Goal: Task Accomplishment & Management: Use online tool/utility

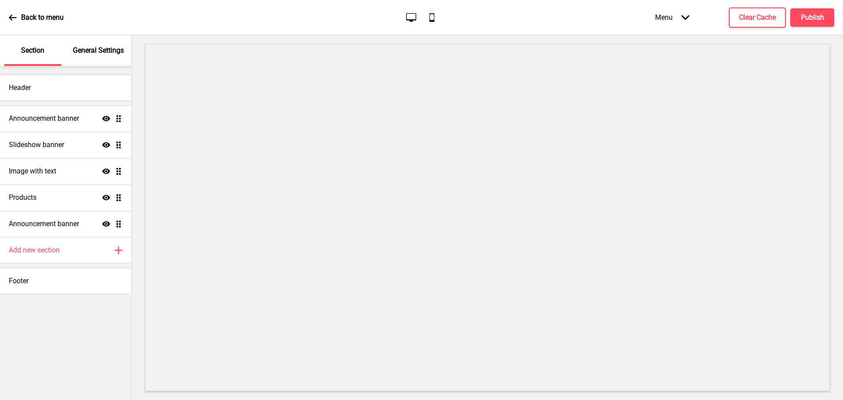
click at [13, 18] on icon at bounding box center [13, 18] width 8 height 8
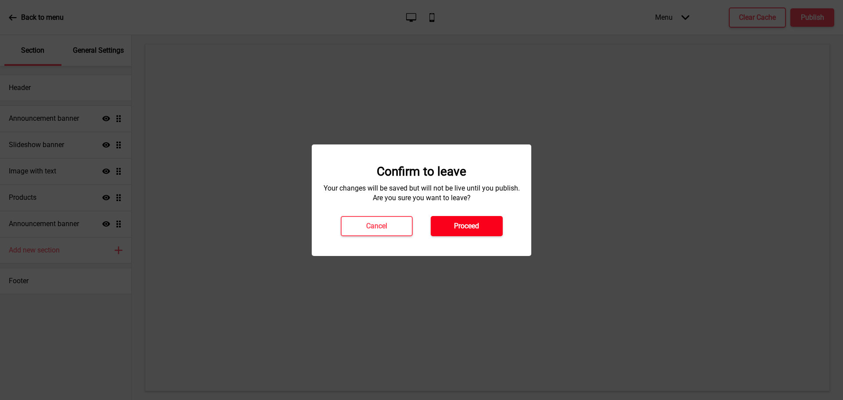
click at [457, 225] on h4 "Proceed" at bounding box center [466, 226] width 25 height 10
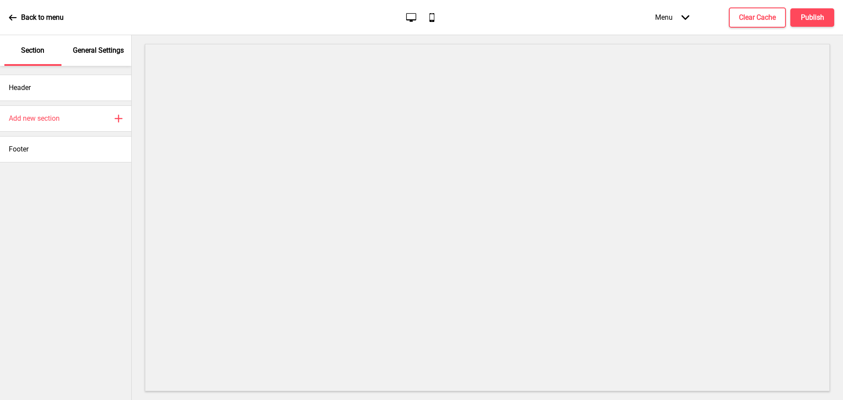
click at [687, 18] on icon "Arrow down" at bounding box center [685, 18] width 8 height 8
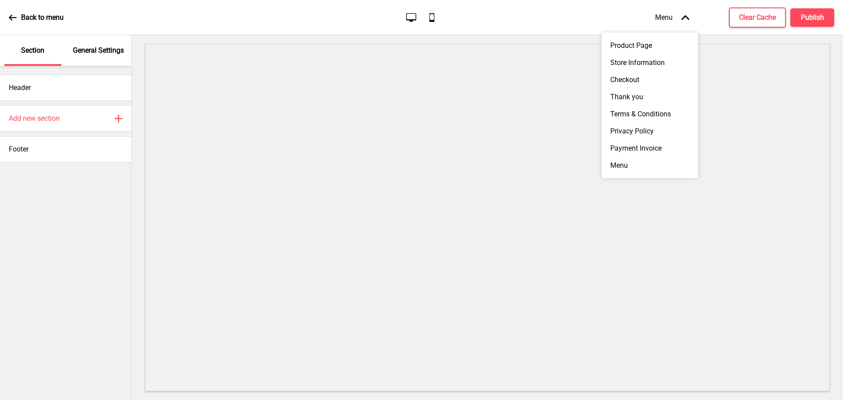
click at [548, 18] on div "Back to menu Desktop Mobile Menu Arrow up Product Page Store Information Checko…" at bounding box center [421, 17] width 843 height 35
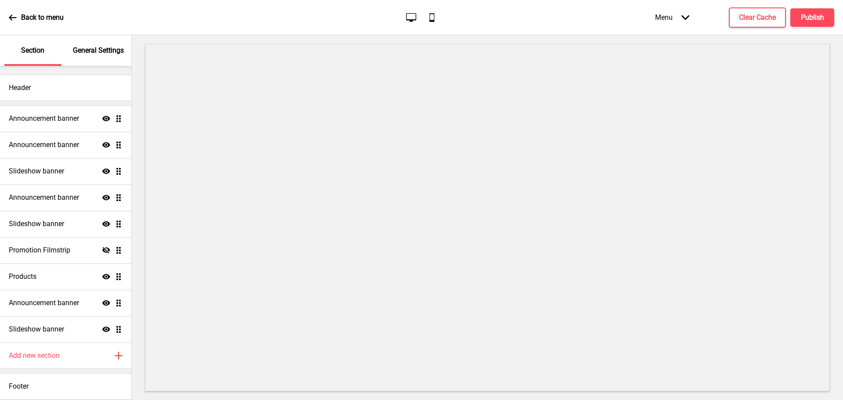
click at [9, 15] on icon at bounding box center [13, 18] width 8 height 8
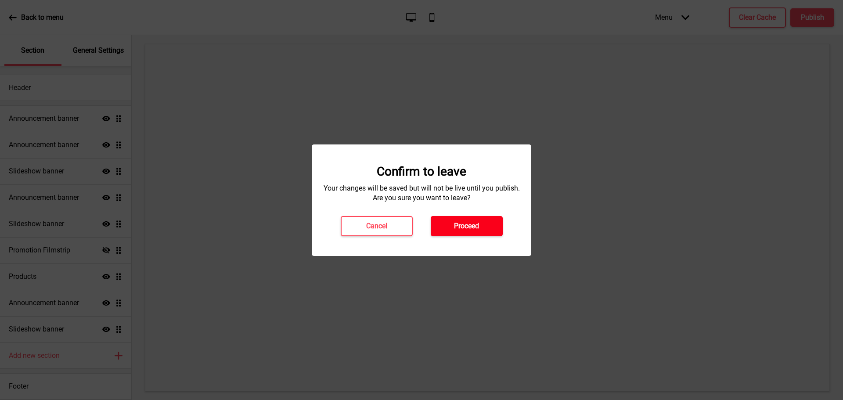
click at [468, 224] on h4 "Proceed" at bounding box center [466, 226] width 25 height 10
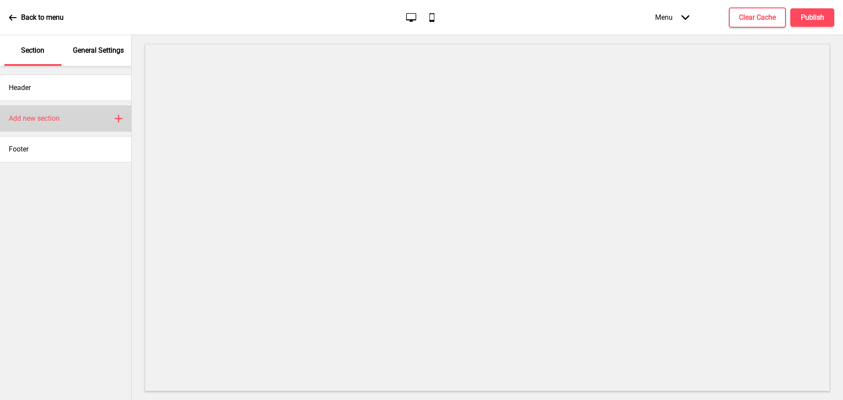
click at [122, 118] on icon "Plus" at bounding box center [119, 119] width 8 height 8
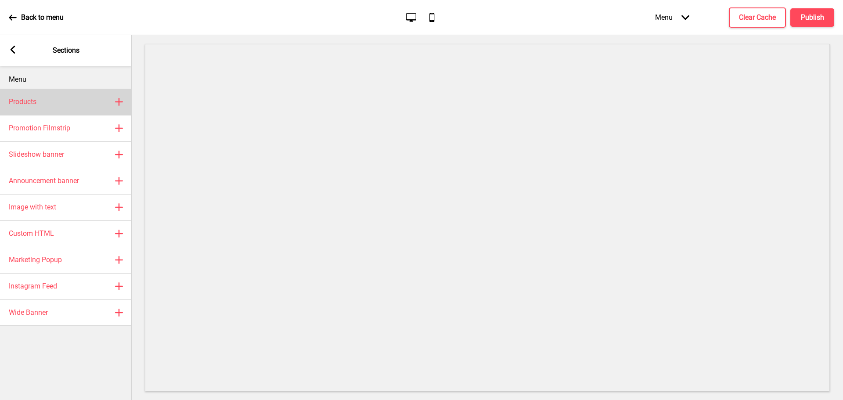
click at [121, 101] on rect at bounding box center [119, 102] width 11 height 11
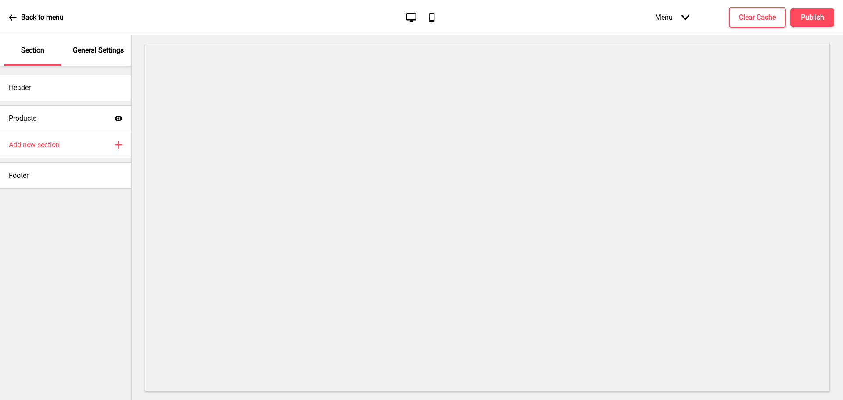
select select "list"
select select "side"
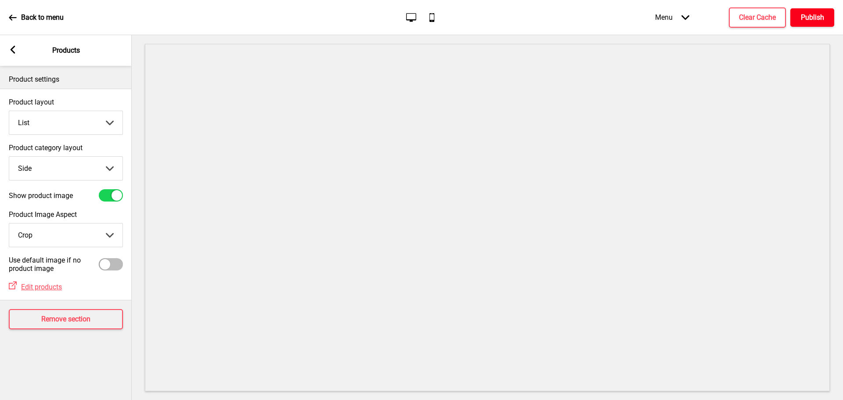
click at [816, 13] on h4 "Publish" at bounding box center [812, 18] width 23 height 10
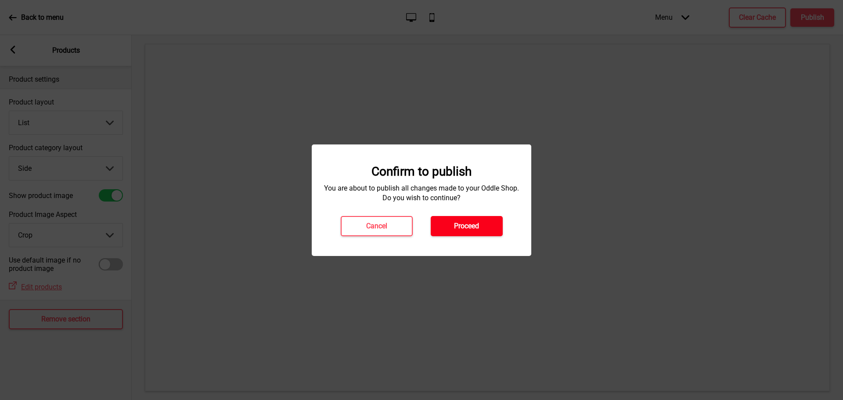
click at [458, 227] on h4 "Proceed" at bounding box center [466, 226] width 25 height 10
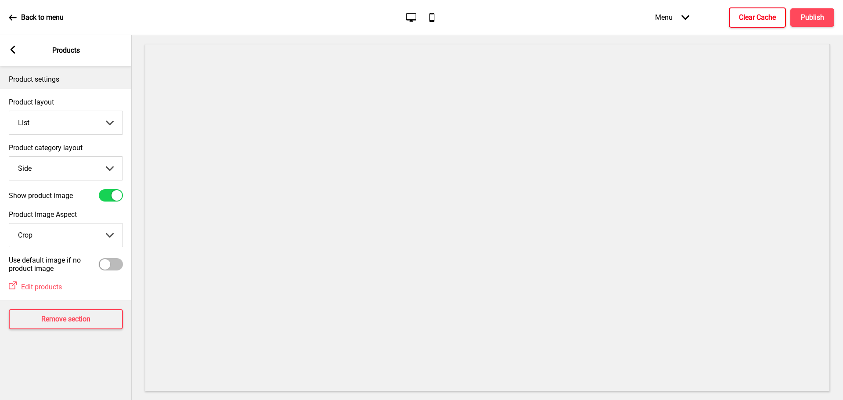
click at [747, 16] on h4 "Clear Cache" at bounding box center [757, 18] width 37 height 10
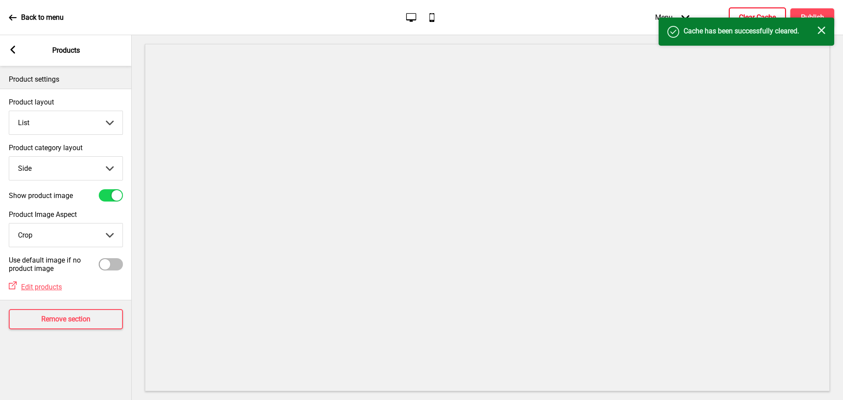
click at [823, 30] on icon "Close" at bounding box center [821, 30] width 8 height 8
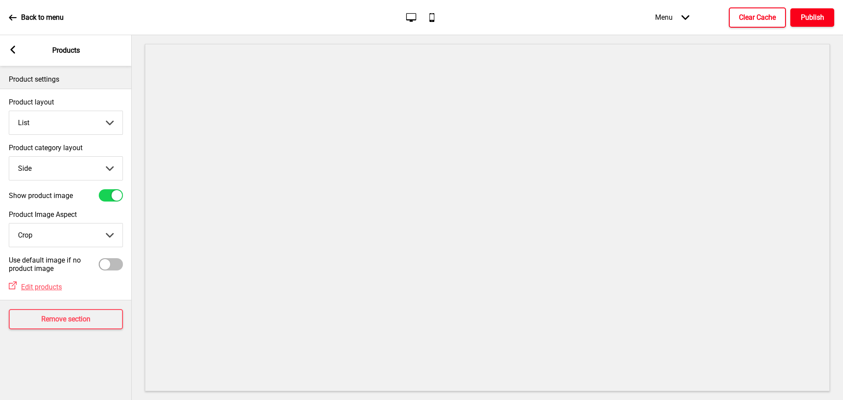
click at [816, 17] on h4 "Publish" at bounding box center [812, 18] width 23 height 10
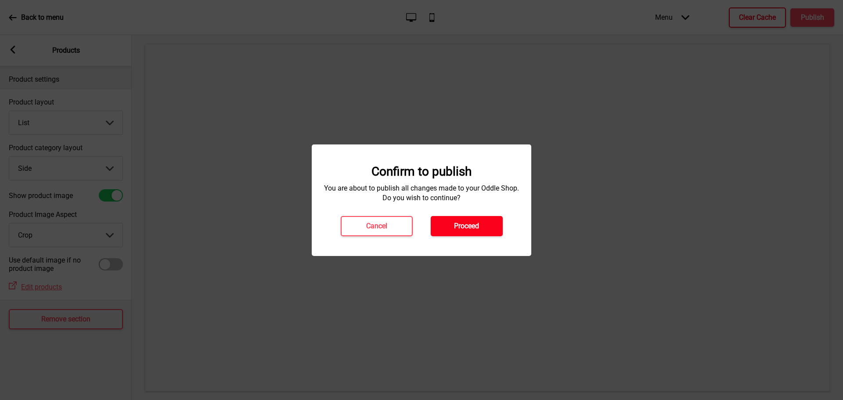
click at [460, 225] on h4 "Proceed" at bounding box center [466, 226] width 25 height 10
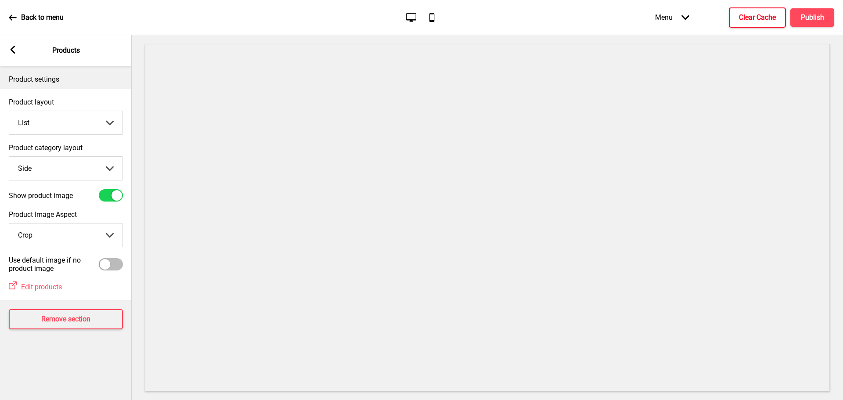
click at [12, 14] on icon at bounding box center [12, 17] width 7 height 6
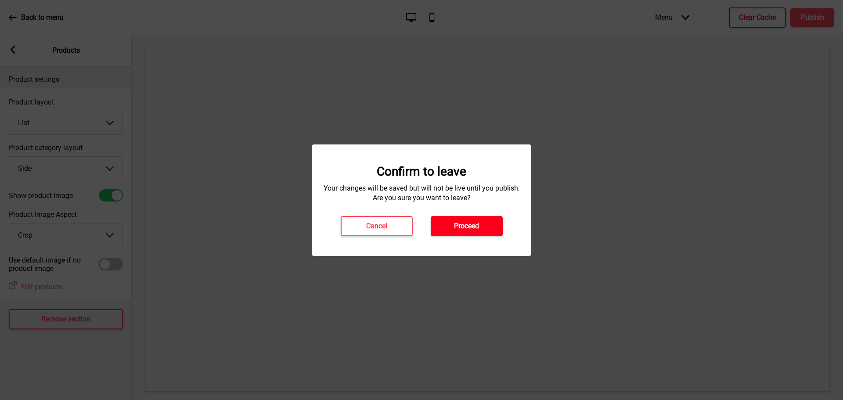
click at [460, 227] on h4 "Proceed" at bounding box center [466, 226] width 25 height 10
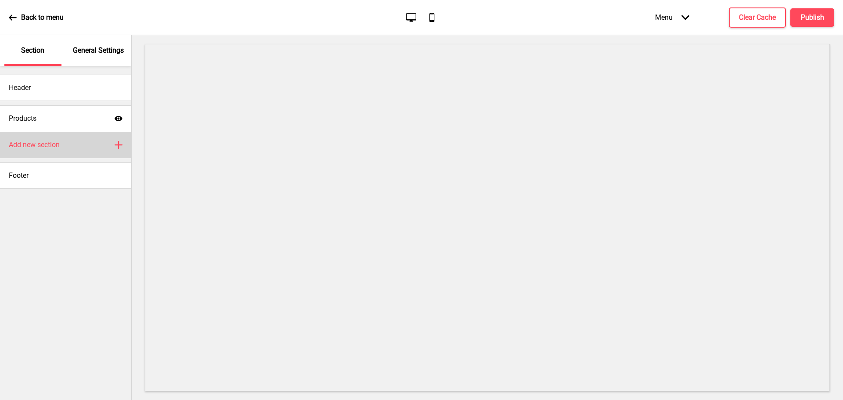
click at [115, 142] on icon "Plus" at bounding box center [119, 145] width 8 height 8
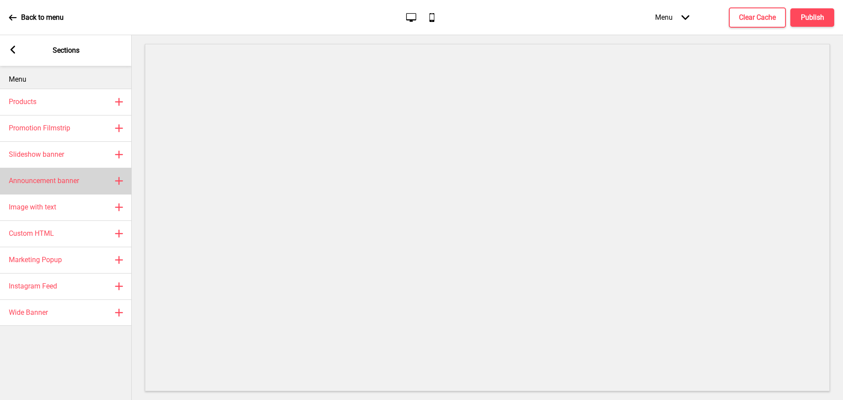
click at [117, 180] on rect at bounding box center [119, 181] width 11 height 11
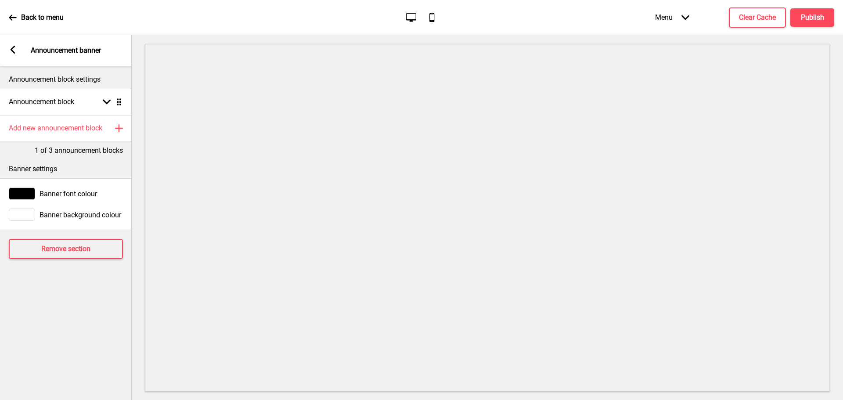
click at [102, 159] on div "Banner settings" at bounding box center [66, 166] width 132 height 23
click at [14, 49] on rect at bounding box center [13, 50] width 8 height 8
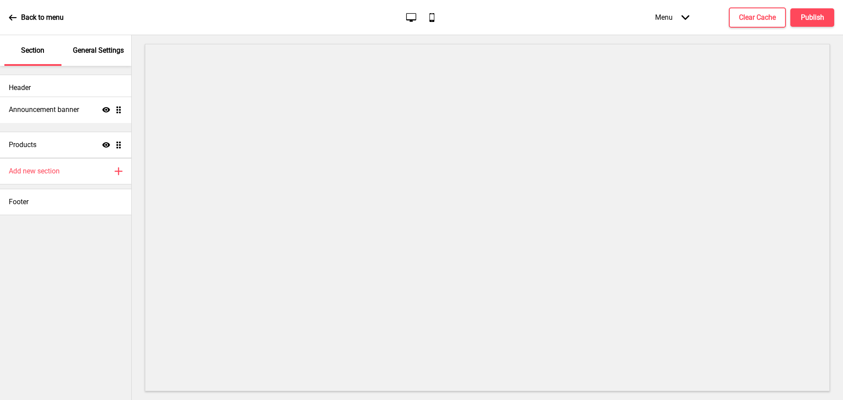
drag, startPoint x: 120, startPoint y: 145, endPoint x: 120, endPoint y: 113, distance: 32.0
click at [120, 113] on ul "Products Show Drag Announcement banner Show Drag" at bounding box center [65, 131] width 131 height 53
click at [121, 117] on ul "Announcement banner Show Drag Products Show Drag" at bounding box center [65, 131] width 131 height 53
click at [73, 117] on h4 "Announcement banner" at bounding box center [44, 119] width 70 height 10
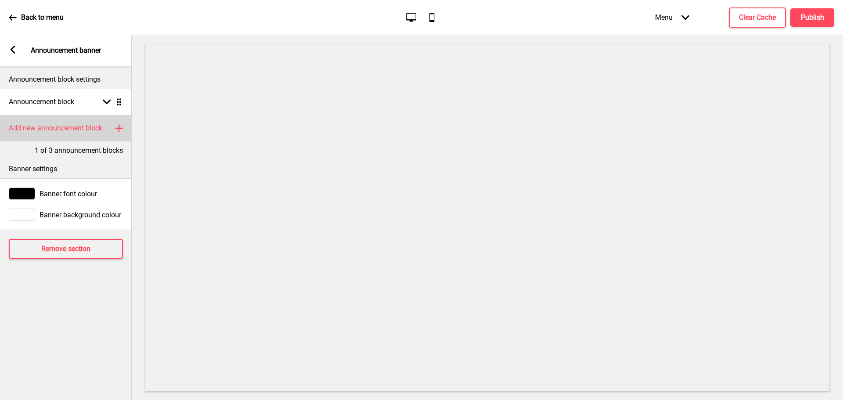
click at [118, 128] on icon at bounding box center [118, 128] width 7 height 7
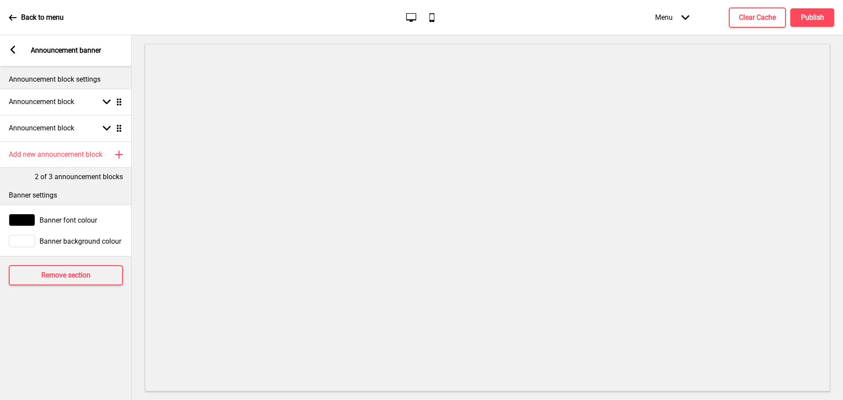
click at [11, 49] on icon at bounding box center [13, 50] width 5 height 8
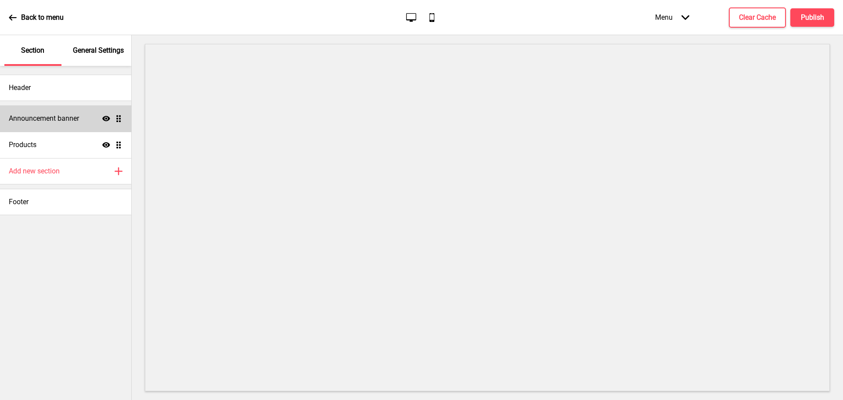
click at [119, 121] on ul "Announcement banner Show Drag Products Show Drag" at bounding box center [65, 131] width 131 height 53
click at [77, 120] on h4 "Announcement banner" at bounding box center [44, 119] width 70 height 10
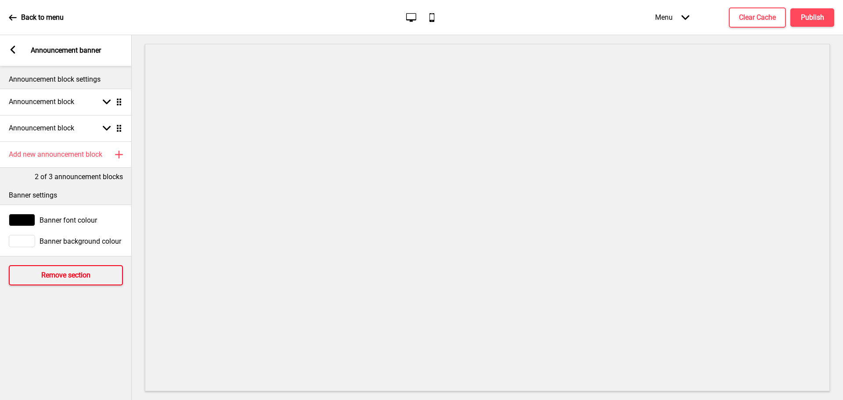
click at [59, 281] on button "Remove section" at bounding box center [66, 275] width 114 height 20
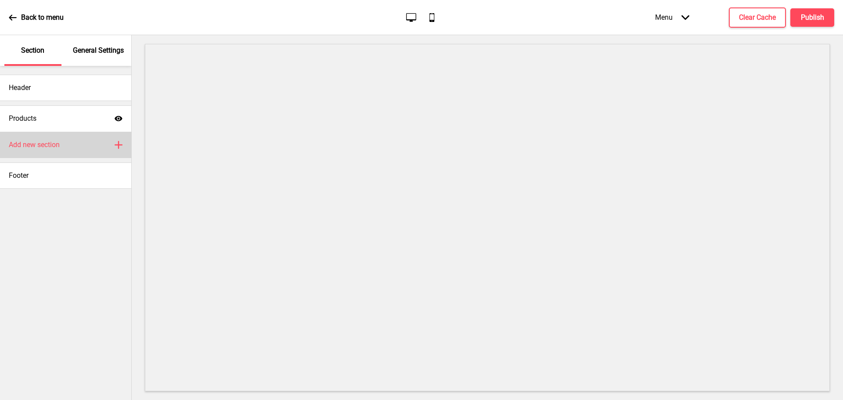
click at [108, 142] on div "Add new section Plus" at bounding box center [65, 145] width 131 height 26
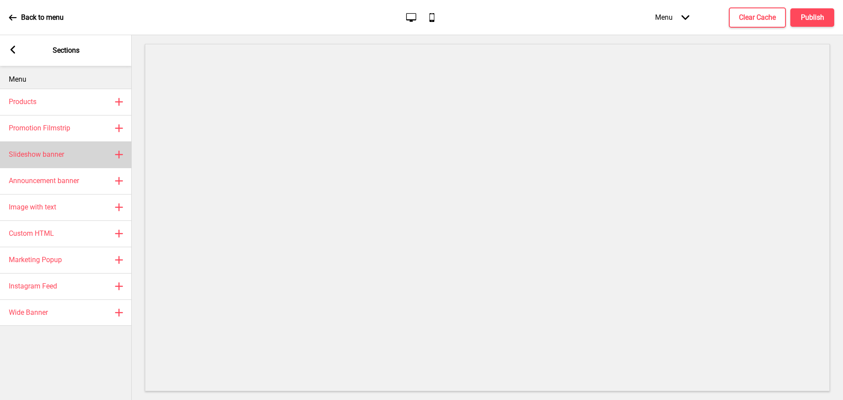
click at [63, 152] on h4 "Slideshow banner" at bounding box center [36, 155] width 55 height 10
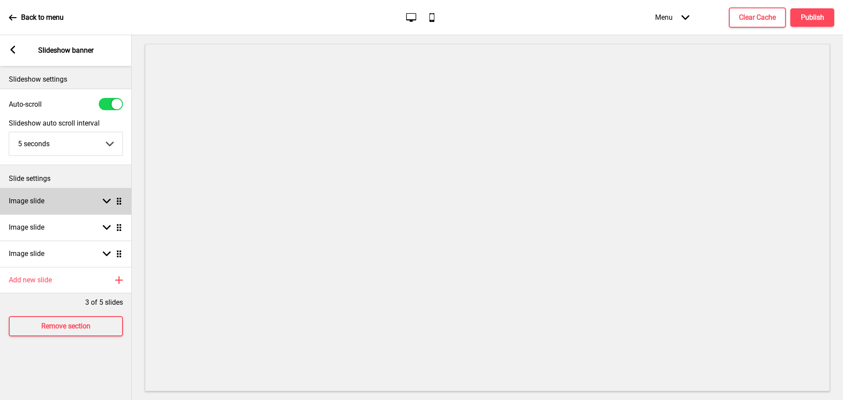
click at [103, 198] on rect at bounding box center [107, 201] width 8 height 8
select select "right"
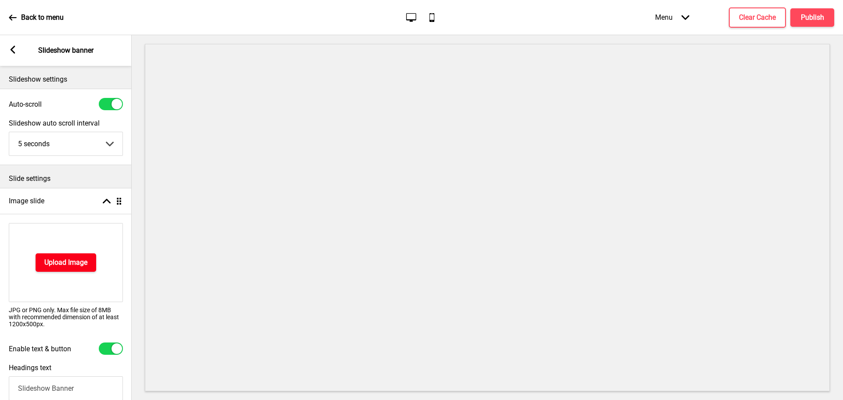
click at [73, 259] on h4 "Upload Image" at bounding box center [65, 263] width 43 height 10
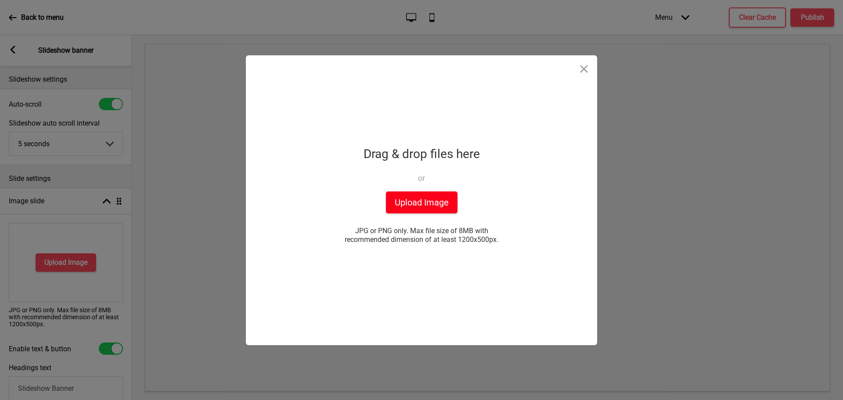
click at [432, 195] on button "Upload Image" at bounding box center [422, 202] width 72 height 22
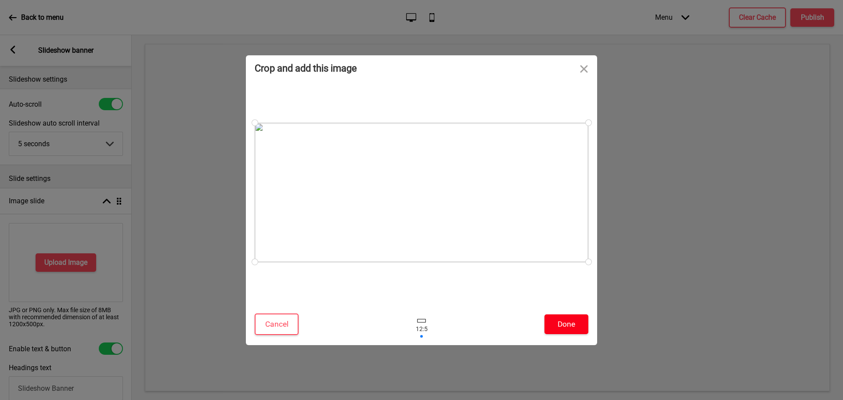
click at [566, 324] on button "Done" at bounding box center [566, 324] width 44 height 20
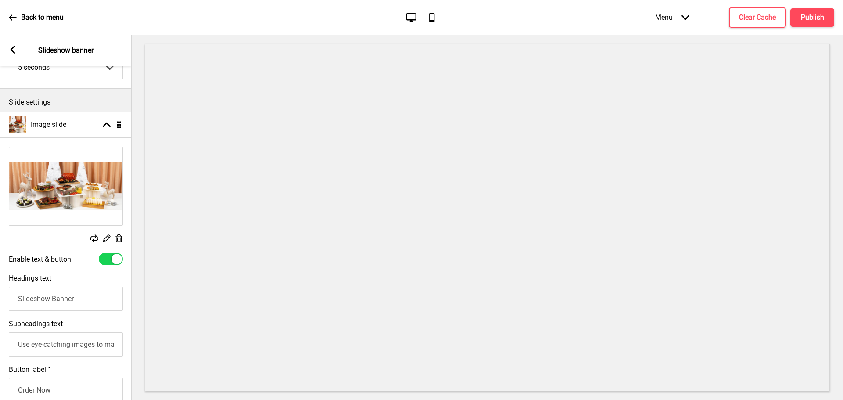
scroll to position [132, 0]
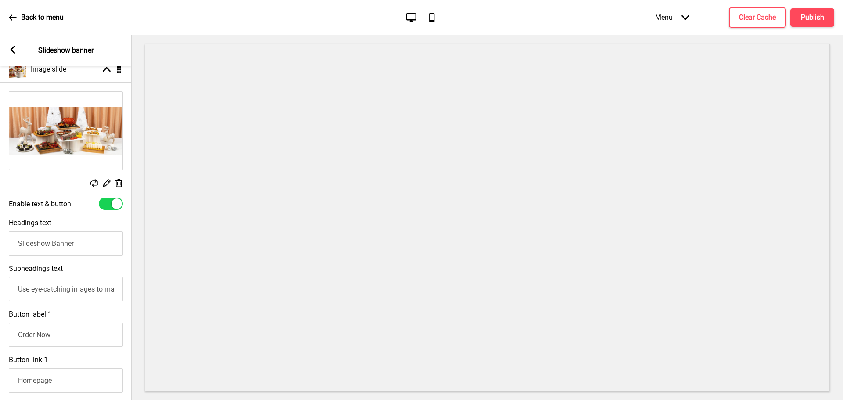
click at [76, 245] on input "Slideshow Banner" at bounding box center [66, 243] width 114 height 24
type input "S"
type input "Festive Takeaways 2025"
click at [79, 288] on input "Use eye-catching images to make a strong first impression of your brand" at bounding box center [66, 289] width 114 height 24
click at [61, 294] on input "Use eye-catching images to make a strong first impression of your brand" at bounding box center [66, 289] width 114 height 24
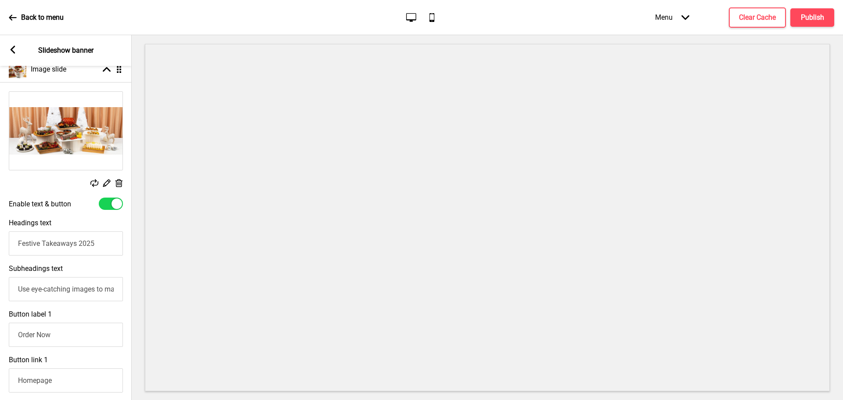
click at [61, 294] on input "Use eye-catching images to make a strong first impression of your brand" at bounding box center [66, 289] width 114 height 24
type input "C"
type input "A"
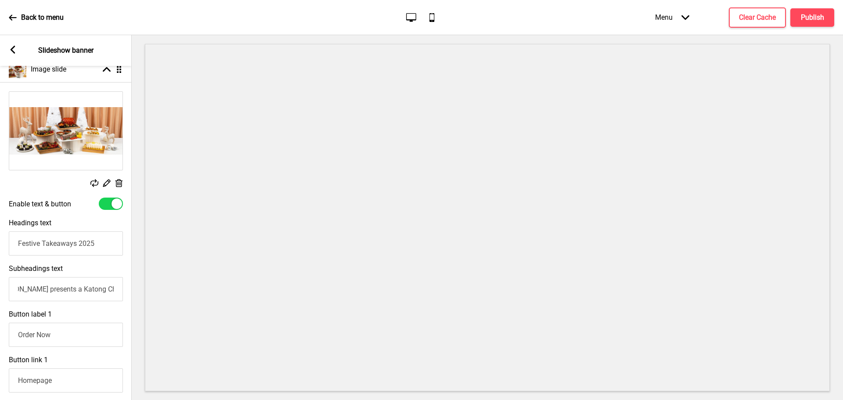
type input "Hotel Indigo Singapore Katong presents a Katong Christmas"
click at [52, 340] on input "Order Now" at bounding box center [66, 335] width 114 height 24
click at [18, 338] on input "Order Now" at bounding box center [66, 335] width 114 height 24
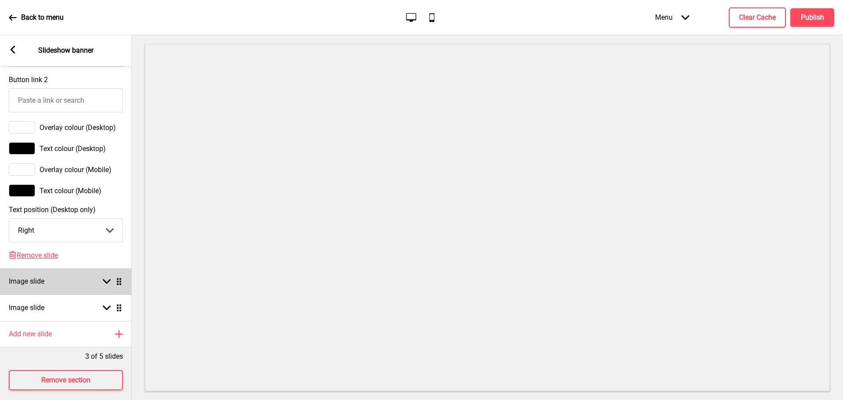
scroll to position [523, 0]
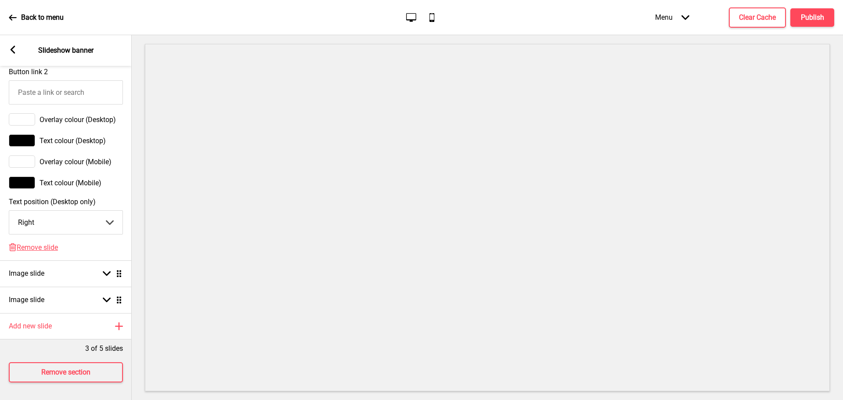
type input "Pre-Order Now"
click at [128, 172] on div "Text colour (Mobile)" at bounding box center [66, 182] width 132 height 21
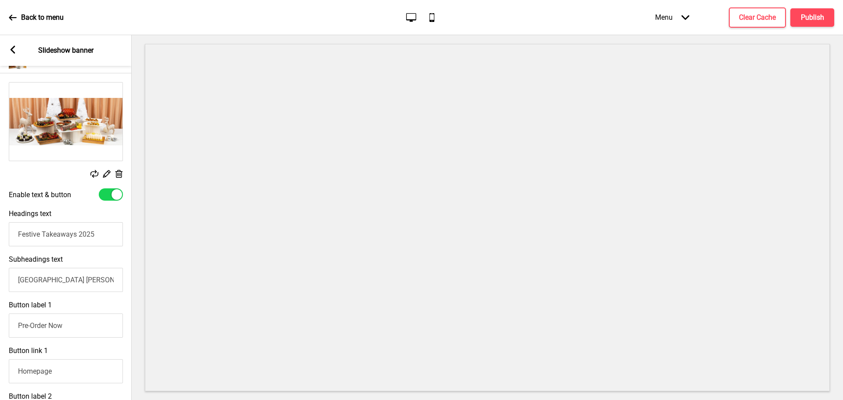
scroll to position [128, 0]
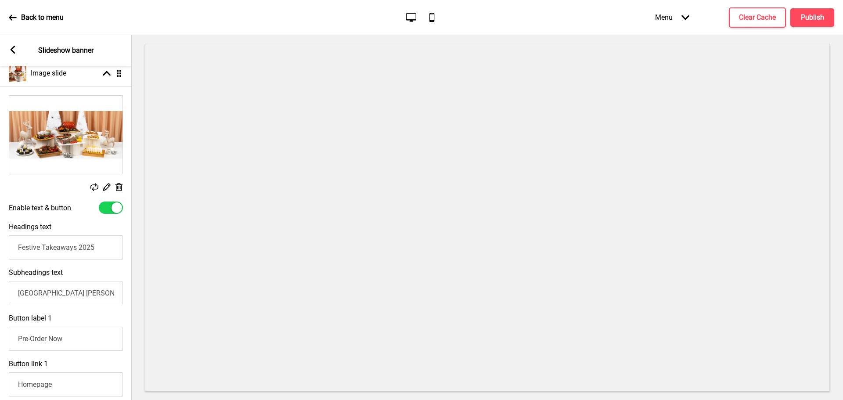
click at [62, 189] on div "Replace Edit Delete" at bounding box center [66, 188] width 114 height 10
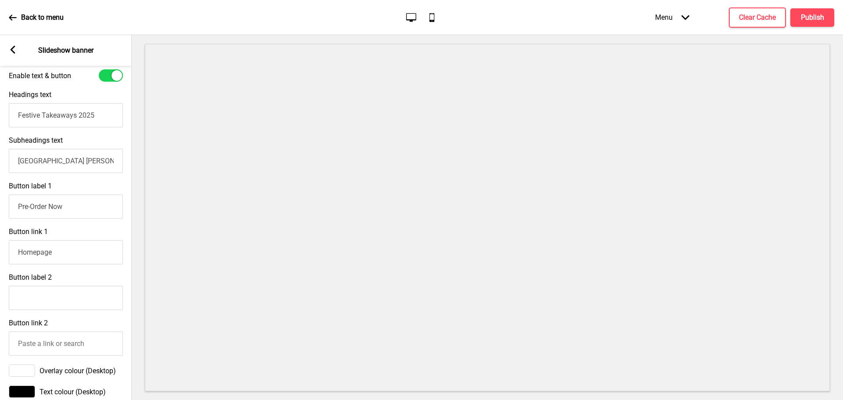
scroll to position [259, 0]
click at [12, 46] on rect at bounding box center [13, 50] width 8 height 8
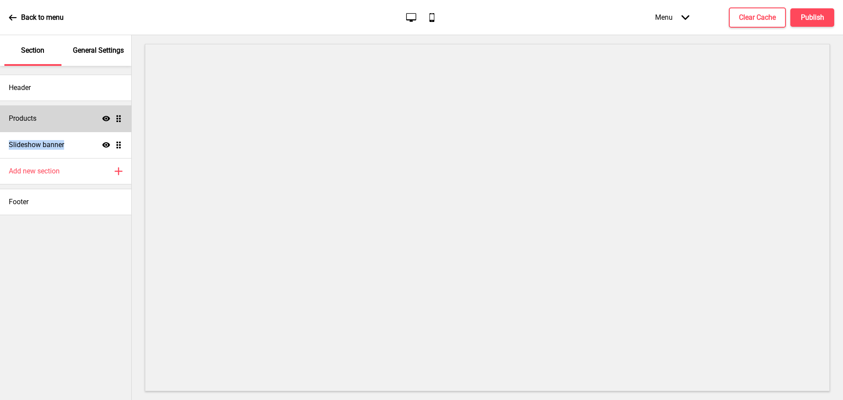
drag, startPoint x: 76, startPoint y: 141, endPoint x: 76, endPoint y: 115, distance: 26.3
click at [76, 115] on ul "Products Show Drag Slideshow banner Show Drag" at bounding box center [65, 131] width 131 height 53
drag, startPoint x: 117, startPoint y: 146, endPoint x: 118, endPoint y: 109, distance: 36.4
click at [118, 109] on ul "Products Show Drag Slideshow banner Show Drag" at bounding box center [65, 131] width 131 height 53
click at [119, 120] on ul "Slideshow banner Show Drag Products Show Drag" at bounding box center [65, 131] width 131 height 53
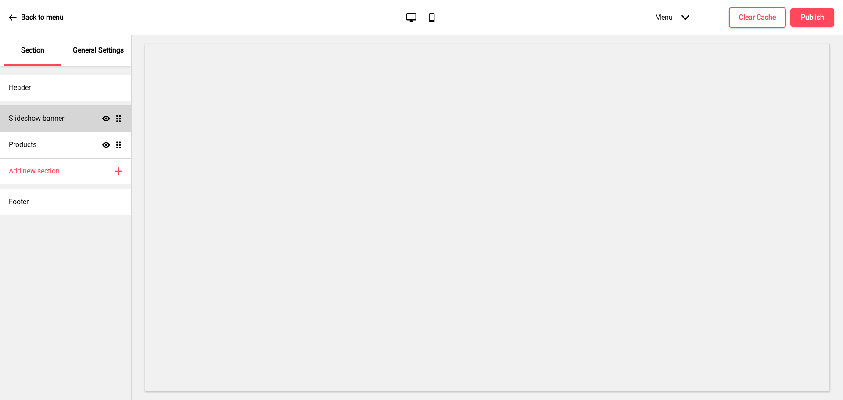
click at [37, 119] on h4 "Slideshow banner" at bounding box center [36, 119] width 55 height 10
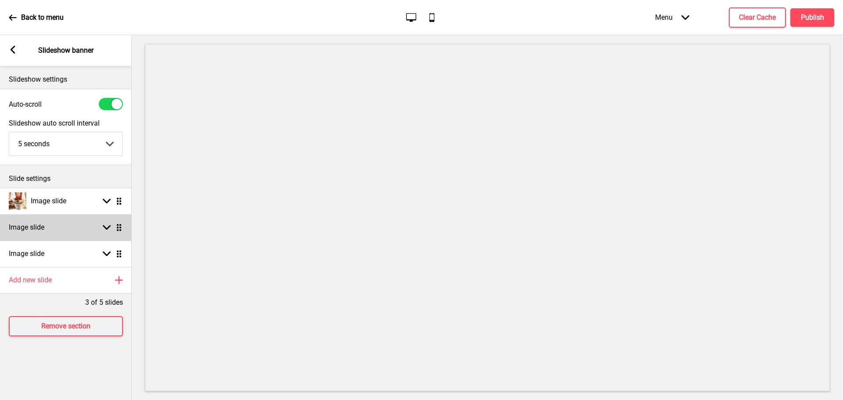
click at [108, 227] on icon at bounding box center [107, 227] width 8 height 5
select select "right"
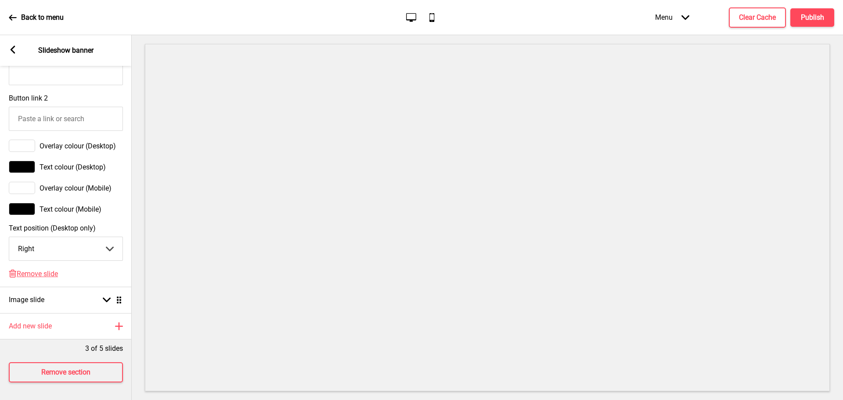
scroll to position [536, 0]
click at [46, 270] on span "Remove slide" at bounding box center [37, 274] width 41 height 8
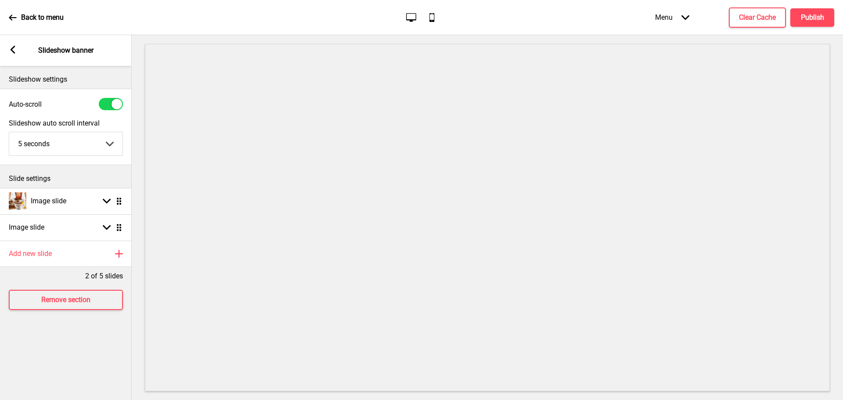
scroll to position [0, 0]
click at [109, 224] on rect at bounding box center [107, 227] width 8 height 8
select select "right"
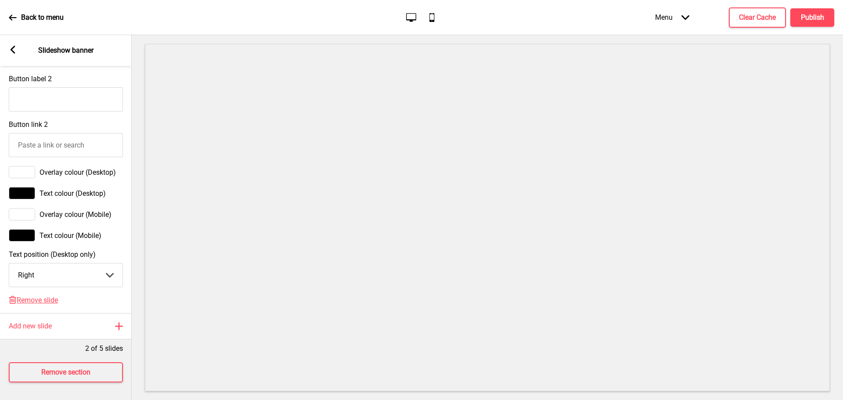
scroll to position [510, 0]
click at [42, 296] on span "Remove slide" at bounding box center [37, 300] width 41 height 8
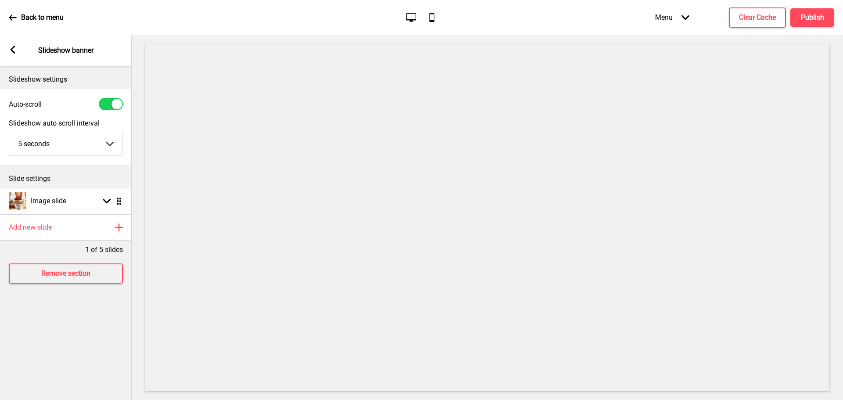
scroll to position [0, 0]
click at [14, 48] on rect at bounding box center [13, 50] width 8 height 8
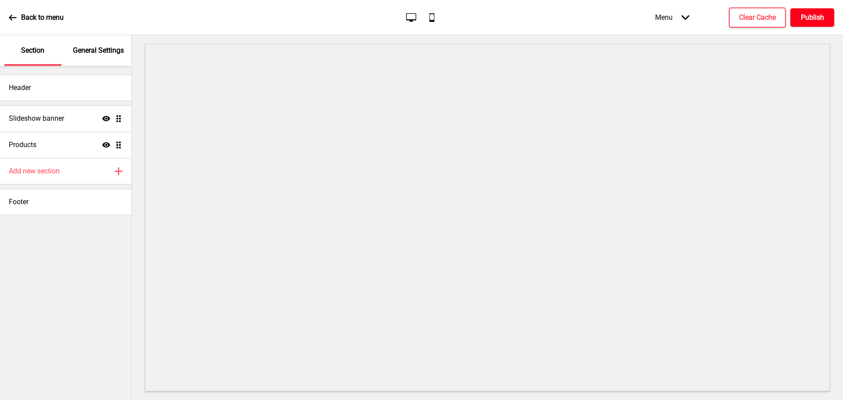
click at [804, 15] on h4 "Publish" at bounding box center [812, 18] width 23 height 10
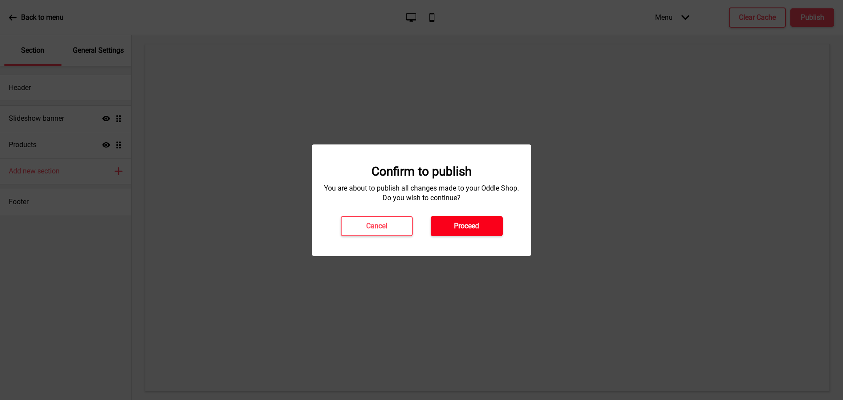
click at [465, 226] on h4 "Proceed" at bounding box center [466, 226] width 25 height 10
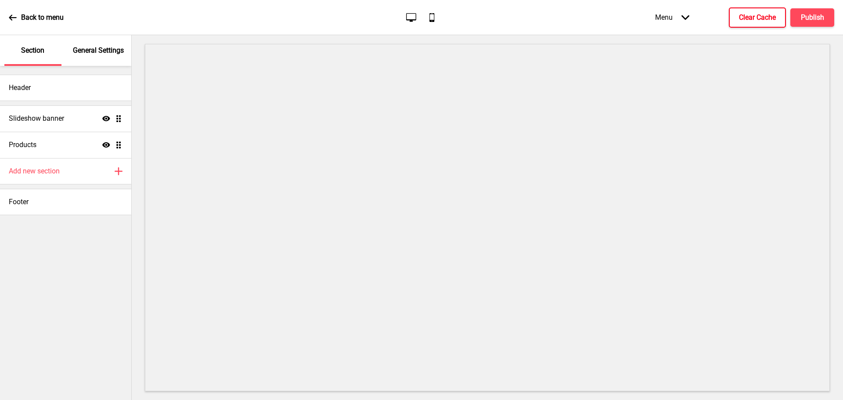
click at [748, 14] on h4 "Clear Cache" at bounding box center [757, 18] width 37 height 10
click at [818, 18] on h4 "Publish" at bounding box center [812, 18] width 23 height 10
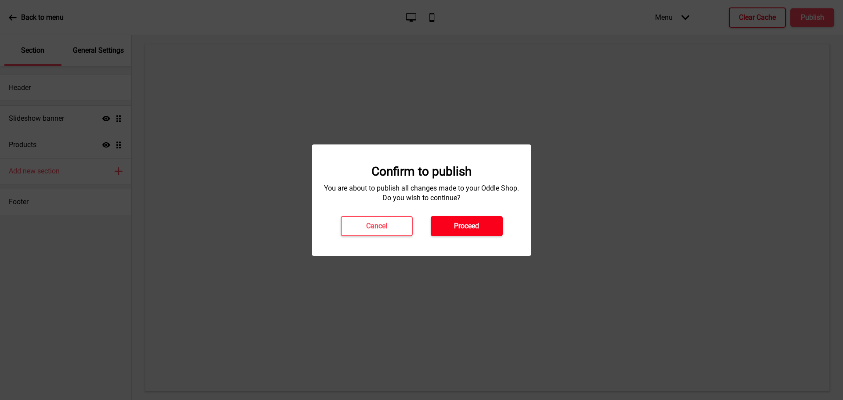
click at [452, 222] on button "Proceed" at bounding box center [467, 226] width 72 height 20
